Goal: Connect with others: Connect with others

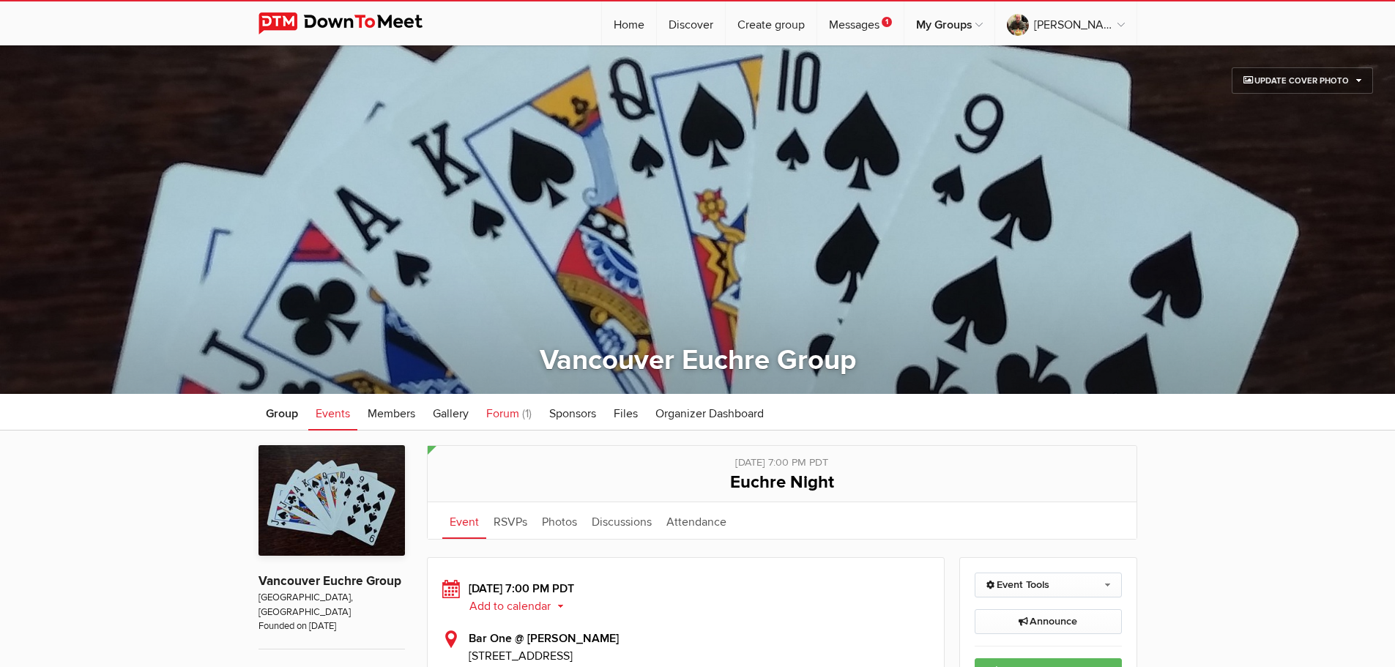
click at [508, 415] on span "Forum" at bounding box center [502, 413] width 33 height 15
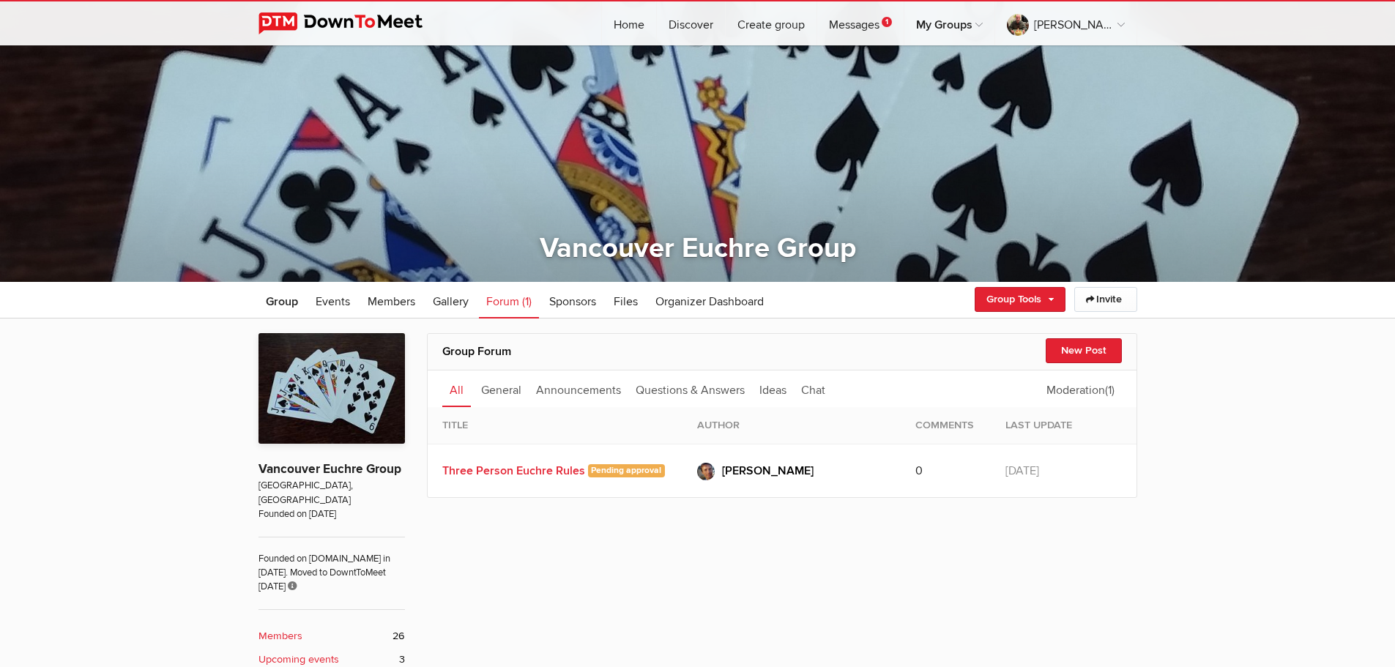
scroll to position [113, 0]
click at [454, 299] on span "Gallery" at bounding box center [451, 301] width 36 height 15
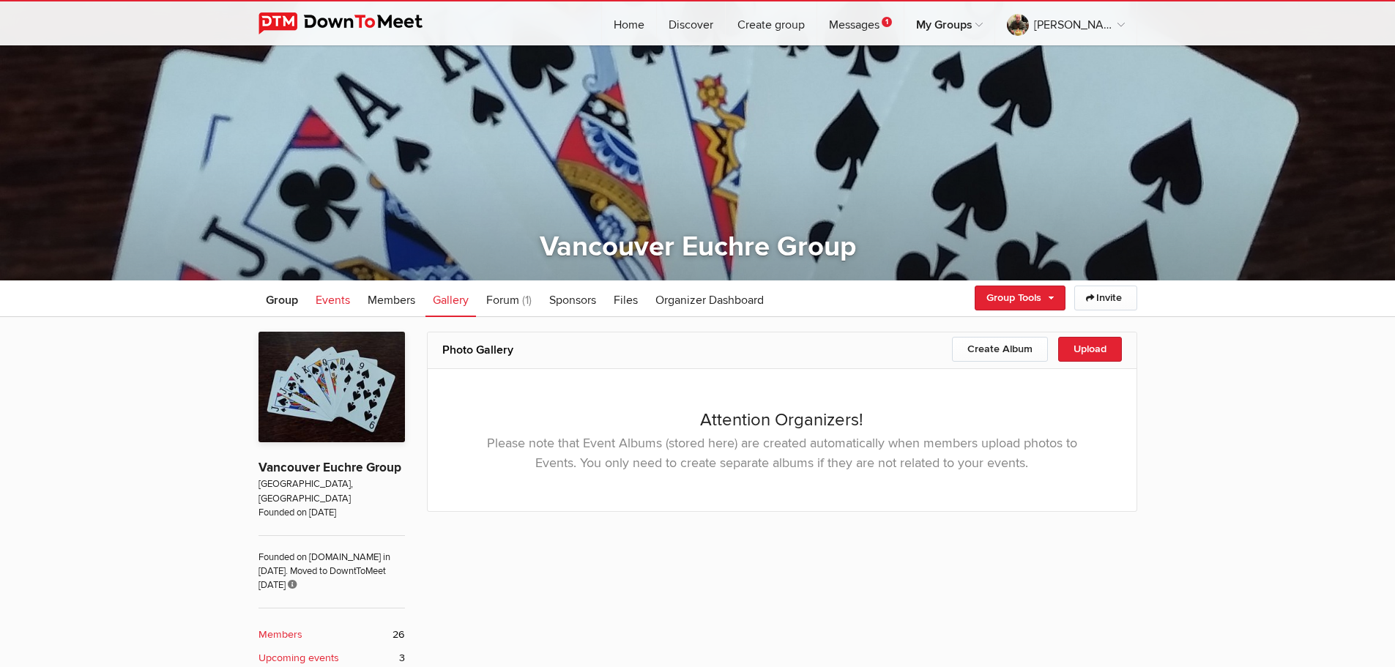
click at [326, 294] on span "Events" at bounding box center [333, 300] width 34 height 15
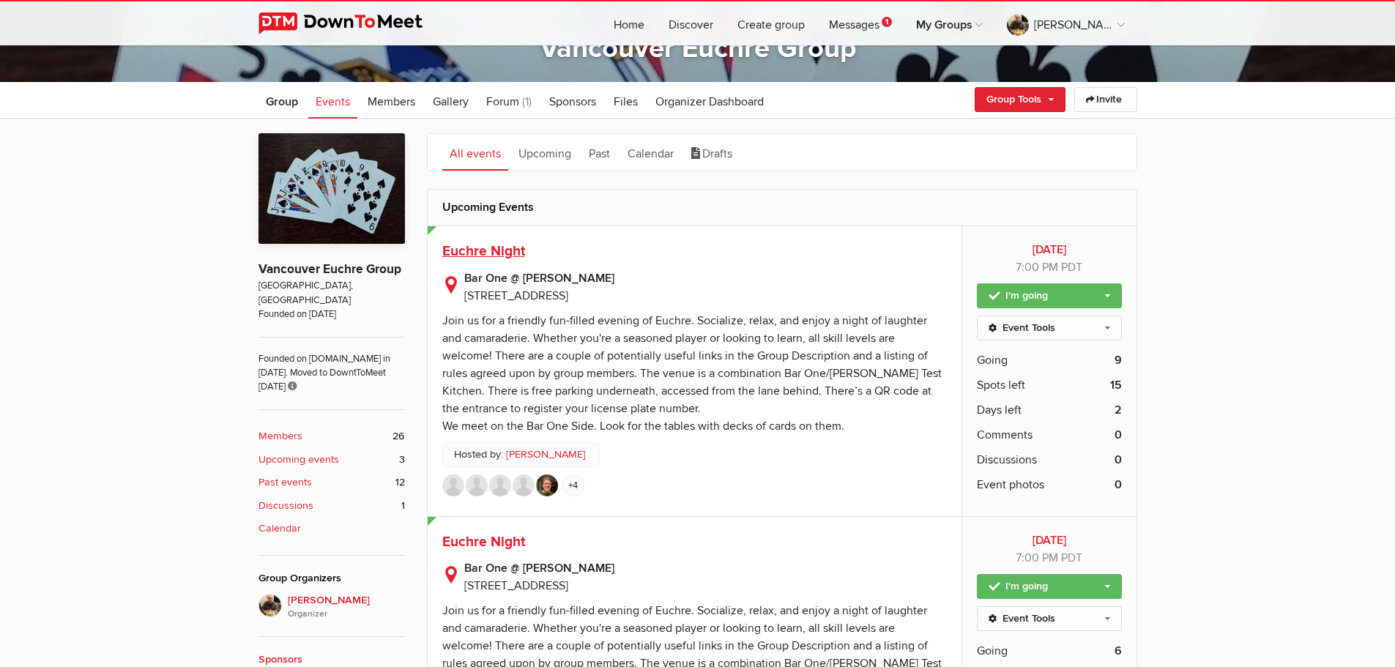
scroll to position [311, 0]
click at [486, 251] on span "Euchre Night" at bounding box center [483, 252] width 83 height 18
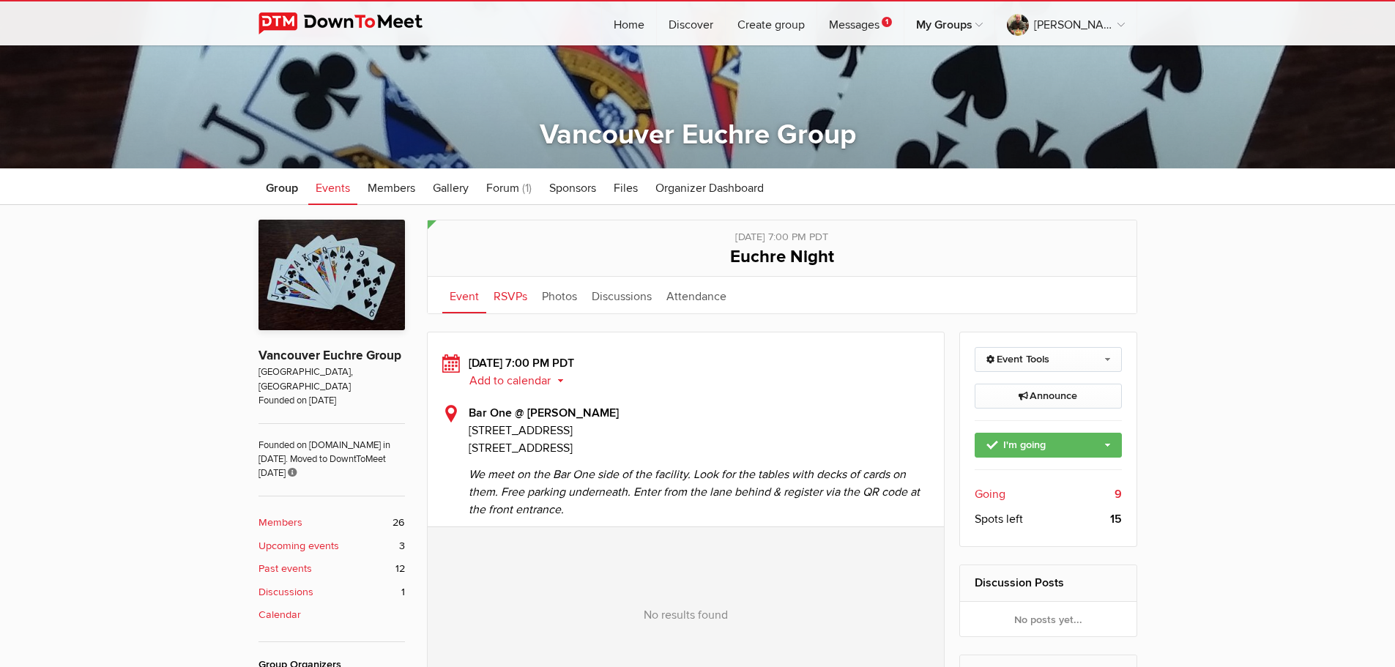
scroll to position [226, 0]
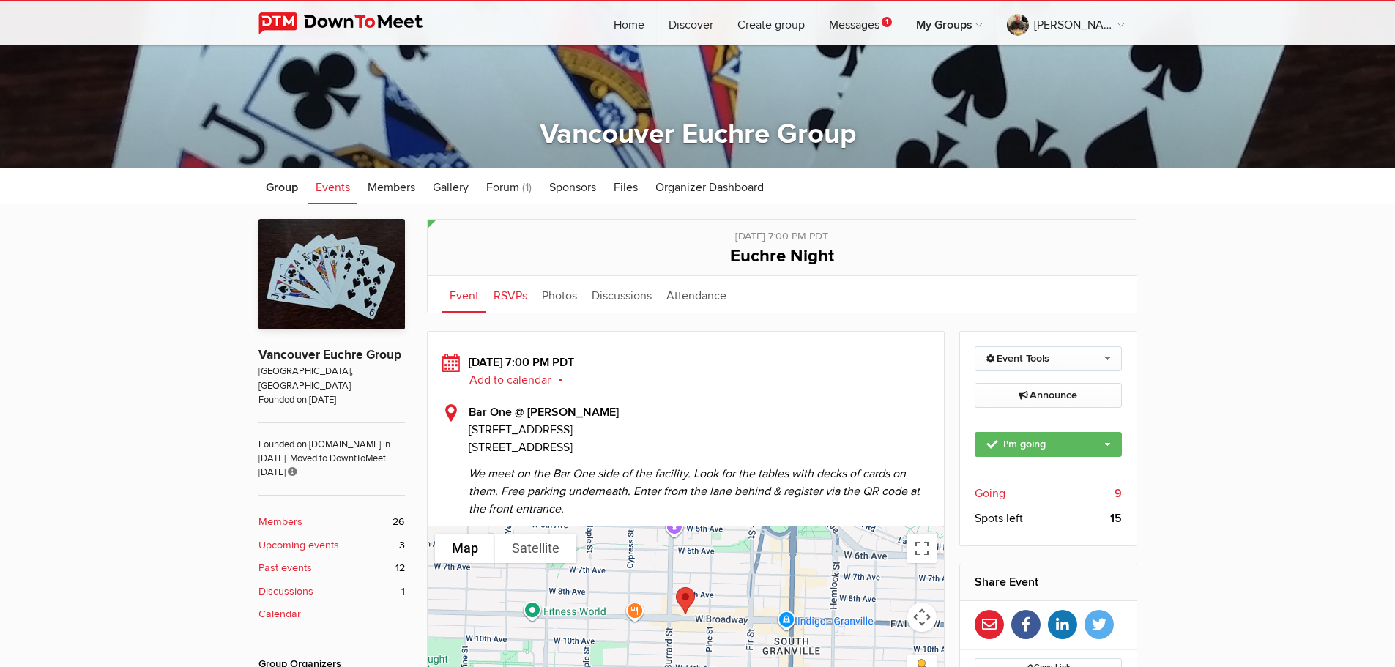
click at [514, 304] on link "RSVPs" at bounding box center [510, 294] width 48 height 37
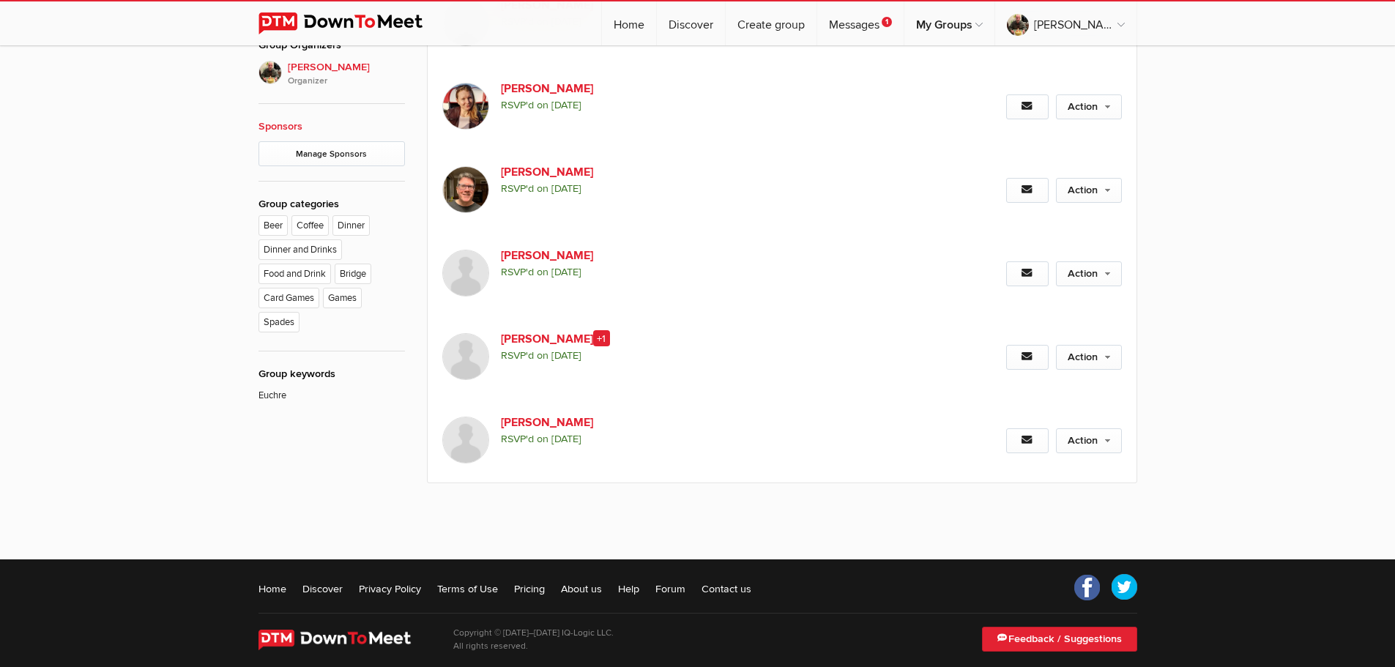
scroll to position [860, 0]
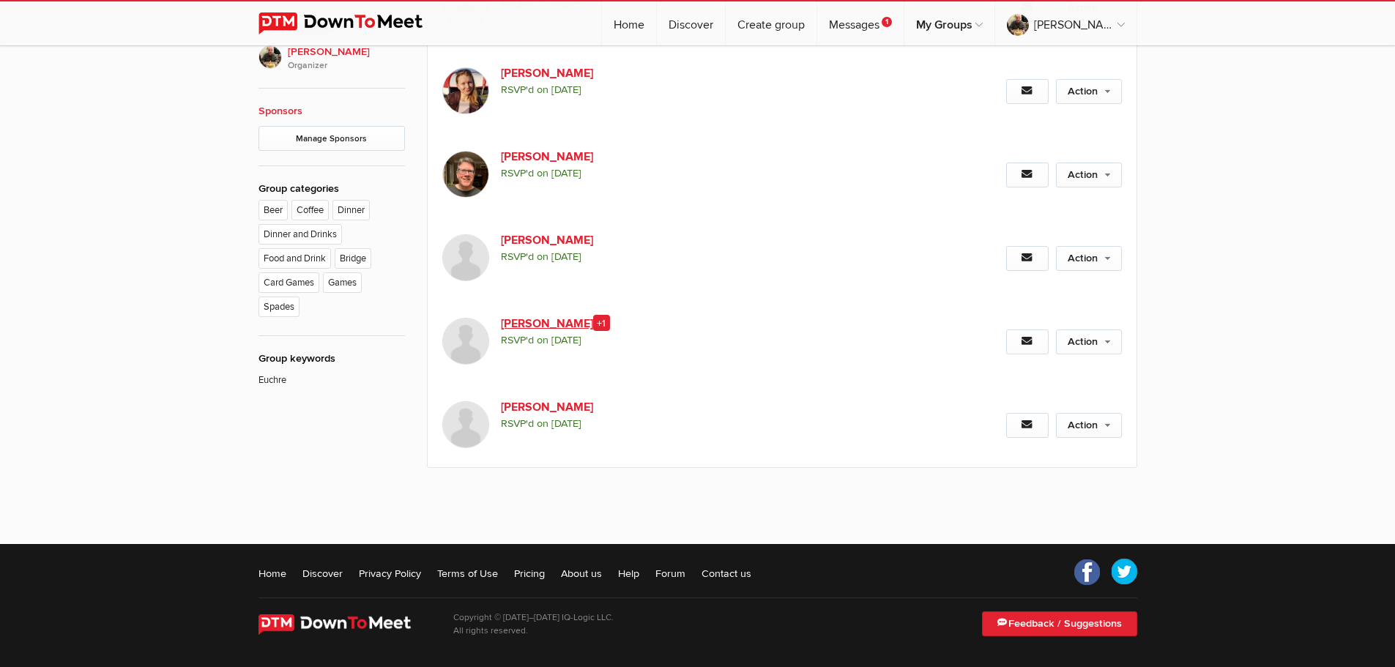
click at [523, 330] on link "[PERSON_NAME] +1" at bounding box center [626, 324] width 250 height 18
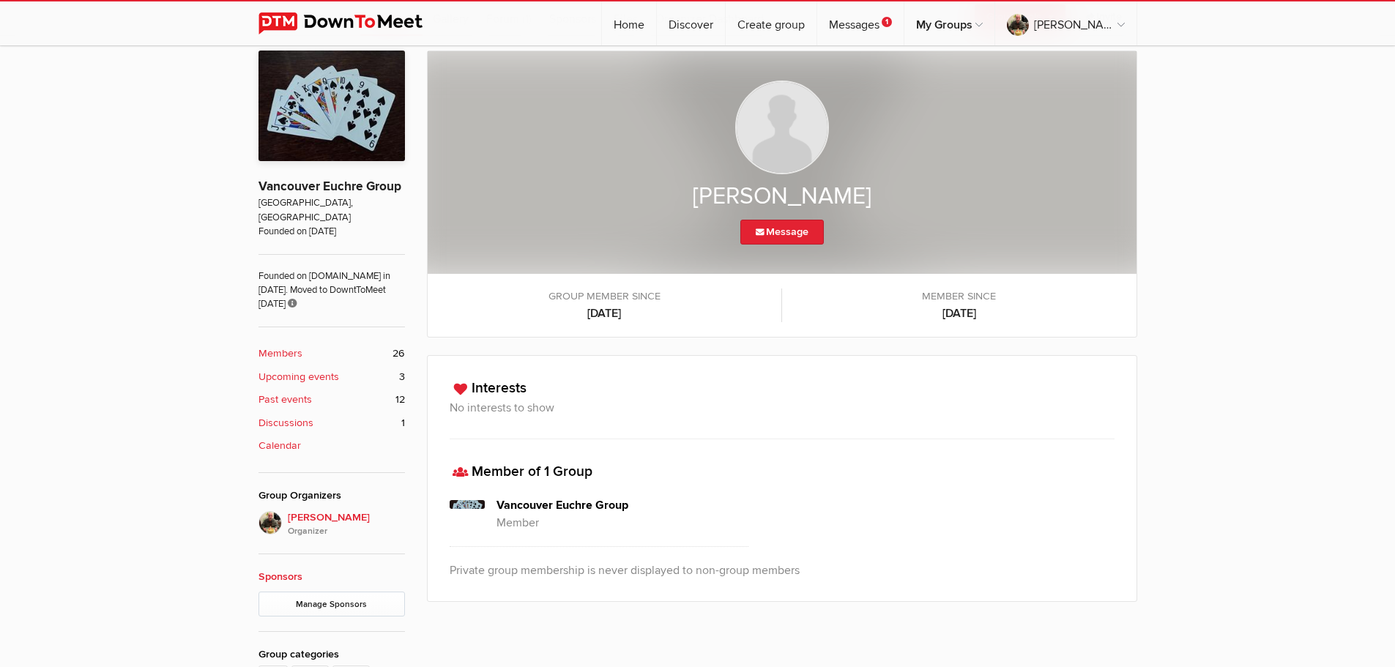
scroll to position [395, 0]
click at [786, 127] on img at bounding box center [782, 127] width 94 height 94
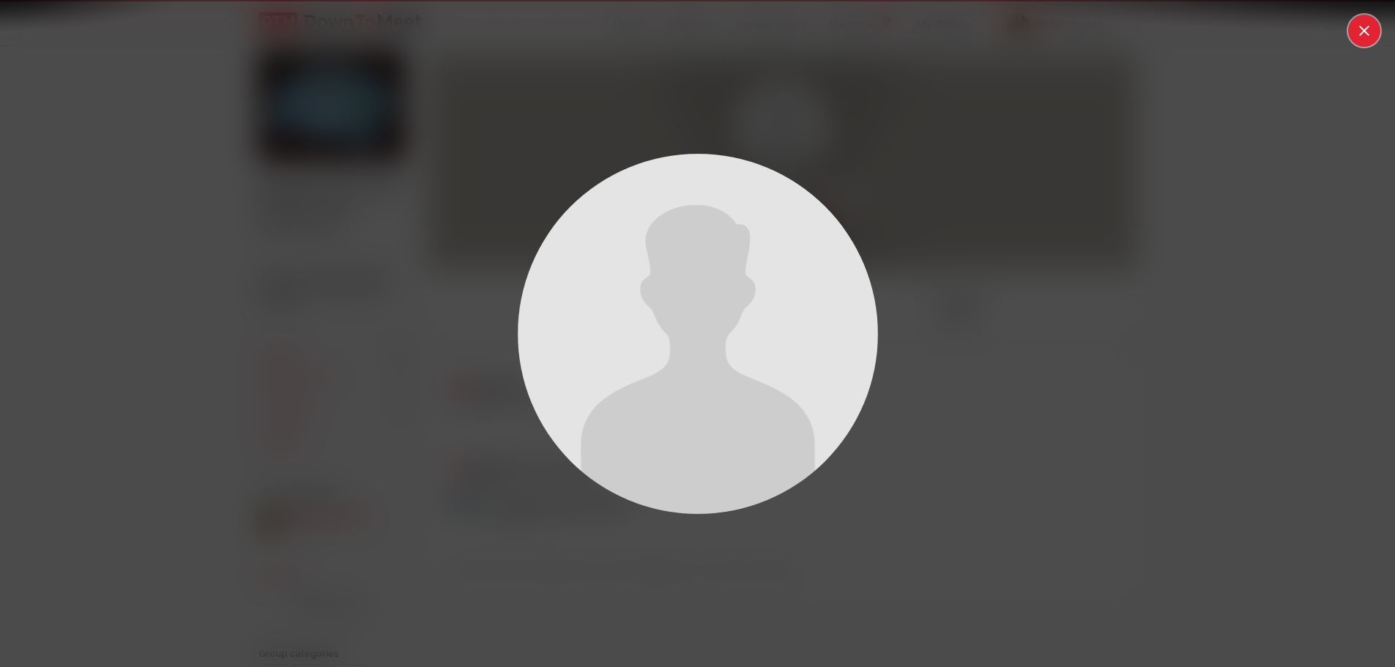
click at [1366, 33] on button at bounding box center [1364, 31] width 32 height 32
